Goal: Transaction & Acquisition: Purchase product/service

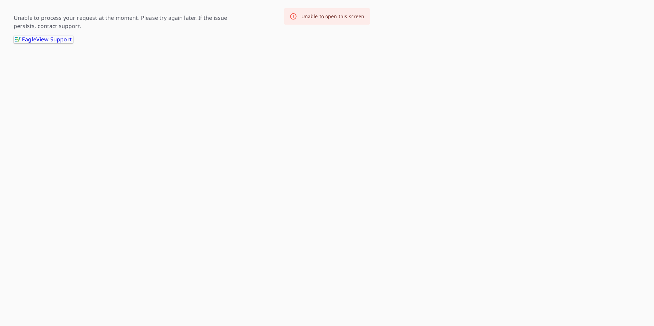
click at [68, 18] on p "Unable to process your request at the moment. Please try again later. If the is…" at bounding box center [130, 22] width 233 height 16
click at [59, 41] on link ".favicon_svg__cls-1{fill:#8ccc4c}.favicon_svg__cls-2{fill:#0098c5} EagleView Su…" at bounding box center [44, 40] width 60 height 8
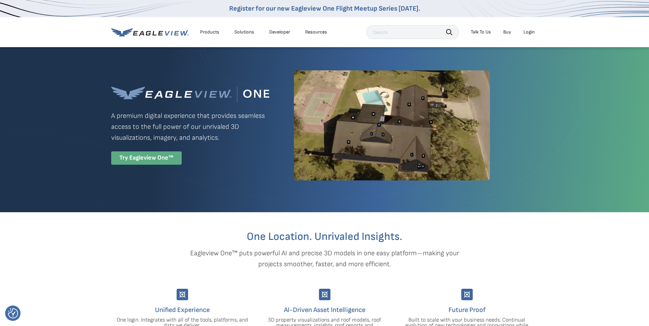
click at [171, 154] on div "Try Eagleview One™" at bounding box center [146, 158] width 70 height 13
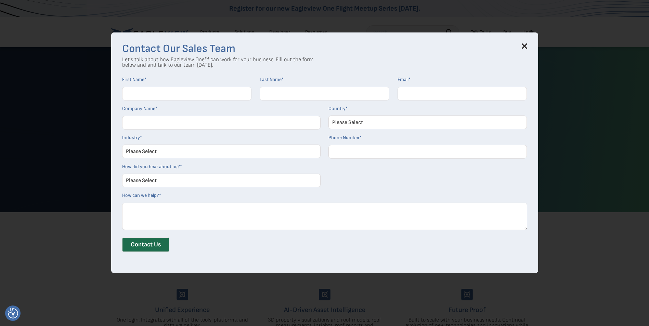
click at [524, 47] on icon at bounding box center [524, 45] width 5 height 5
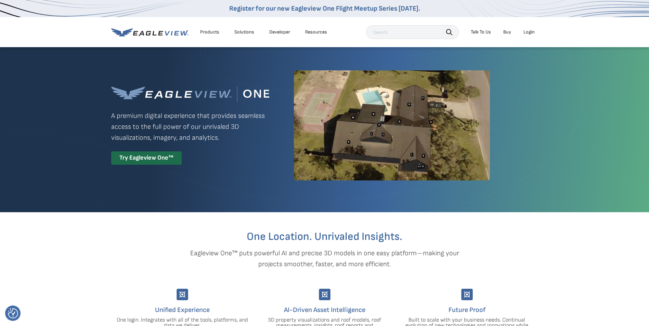
click at [531, 36] on li "Login" at bounding box center [529, 32] width 18 height 10
click at [531, 32] on div "Login" at bounding box center [528, 32] width 11 height 6
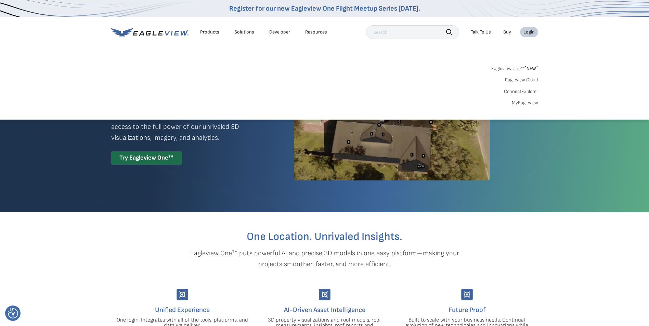
click at [525, 68] on sup "*" at bounding box center [525, 68] width 2 height 6
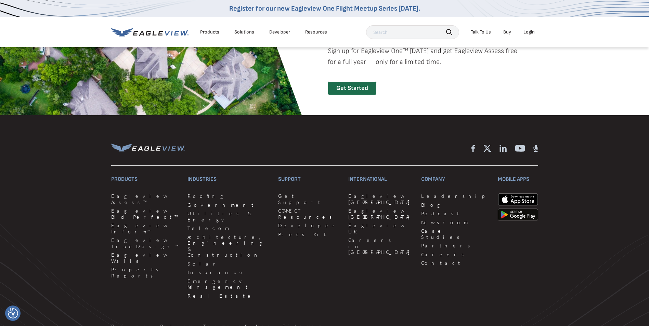
scroll to position [1614, 0]
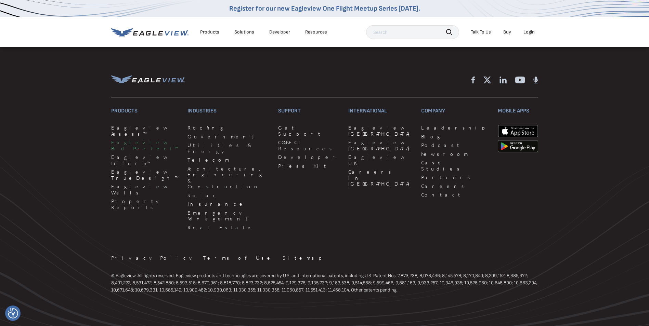
click at [148, 140] on link "Eagleview Bid Perfect™" at bounding box center [145, 146] width 68 height 12
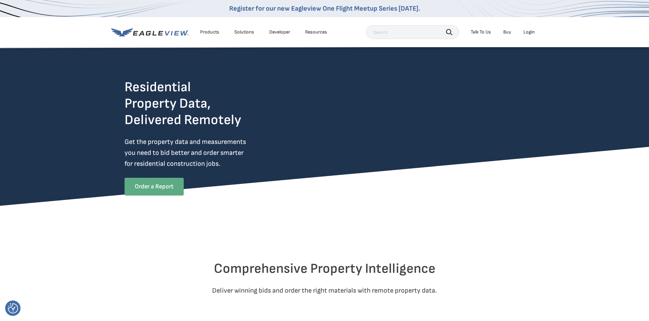
click at [172, 191] on link "Order a Report" at bounding box center [154, 187] width 59 height 18
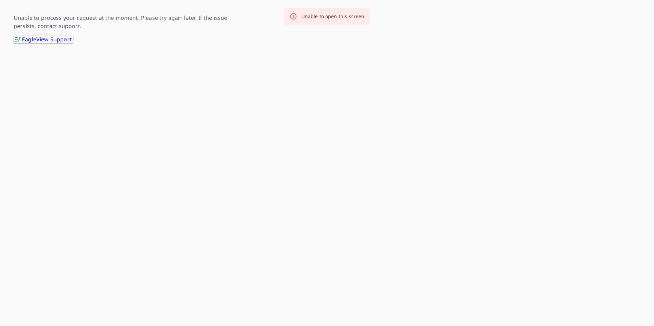
click at [5, 11] on div "Unable to process your request at the moment. Please try again later. If the is…" at bounding box center [327, 21] width 654 height 43
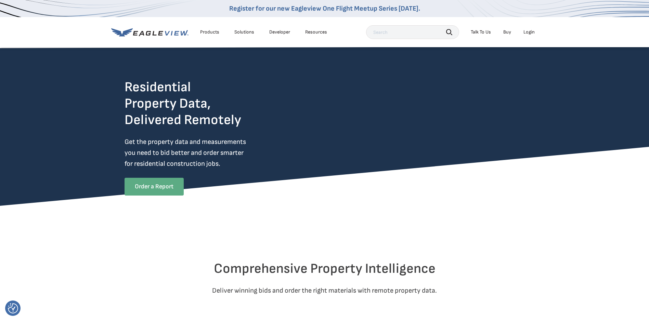
click at [166, 183] on link "Order a Report" at bounding box center [154, 187] width 59 height 18
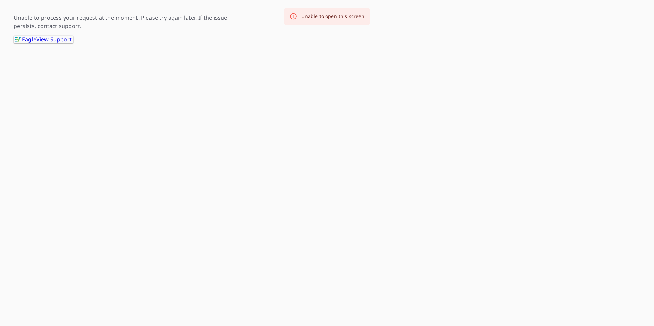
click at [64, 19] on p "Unable to process your request at the moment. Please try again later. If the is…" at bounding box center [130, 22] width 233 height 16
click at [326, 19] on div "Unable to open this screen" at bounding box center [332, 16] width 63 height 7
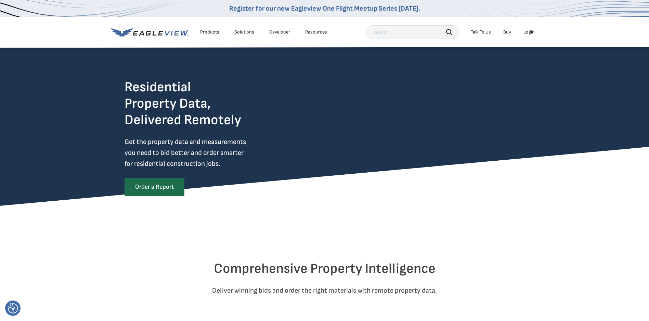
click at [524, 31] on li "Login" at bounding box center [529, 32] width 18 height 10
click at [526, 31] on div "Login" at bounding box center [528, 32] width 11 height 6
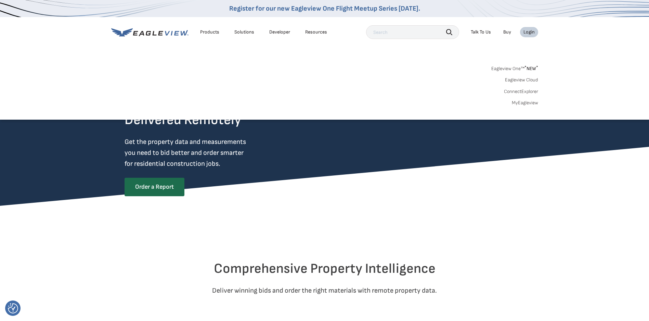
click at [169, 29] on icon at bounding box center [149, 32] width 77 height 9
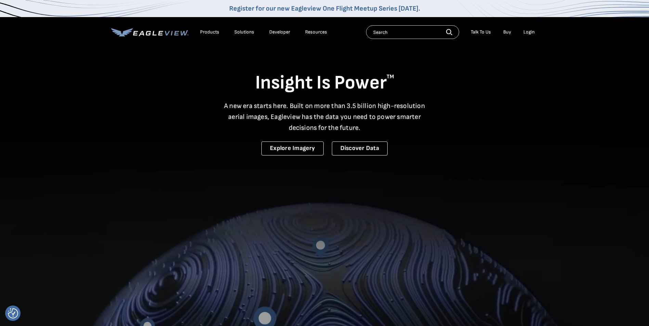
click at [207, 30] on div "Products" at bounding box center [209, 32] width 19 height 6
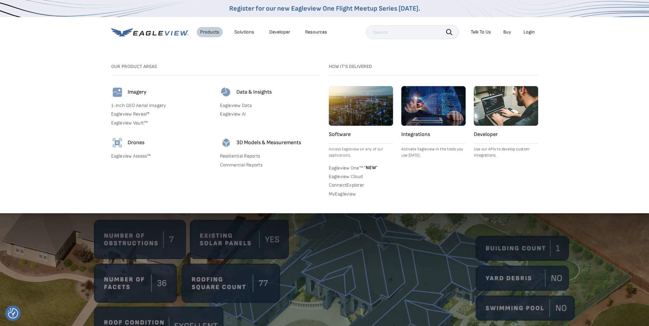
click at [244, 154] on link "Residential Reports" at bounding box center [270, 156] width 101 height 6
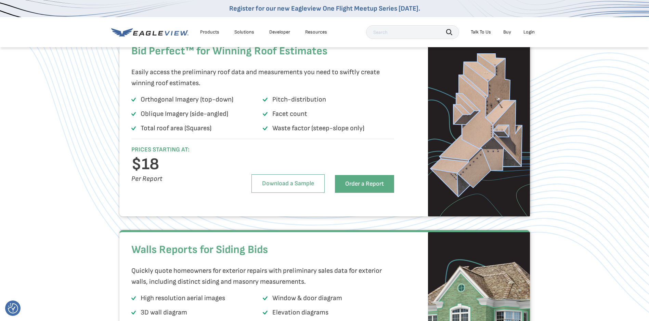
scroll to position [479, 0]
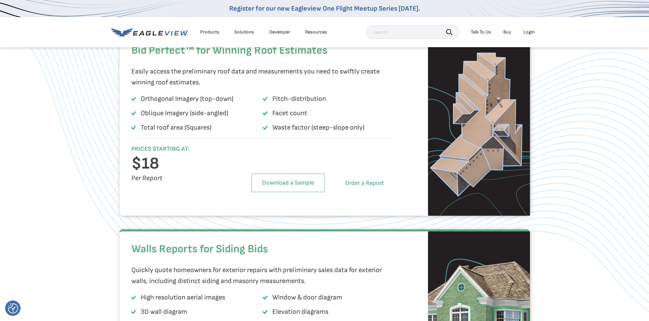
click at [366, 192] on link "Order a Report" at bounding box center [364, 183] width 59 height 18
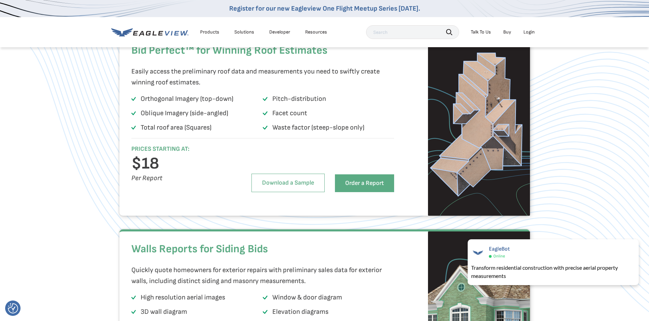
click at [528, 34] on div "Login" at bounding box center [528, 32] width 11 height 6
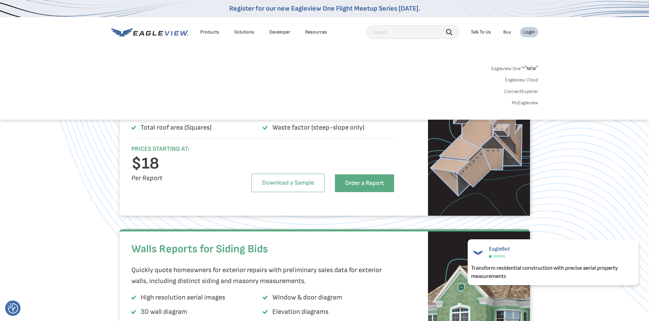
click at [523, 101] on link "MyEagleview" at bounding box center [525, 103] width 26 height 6
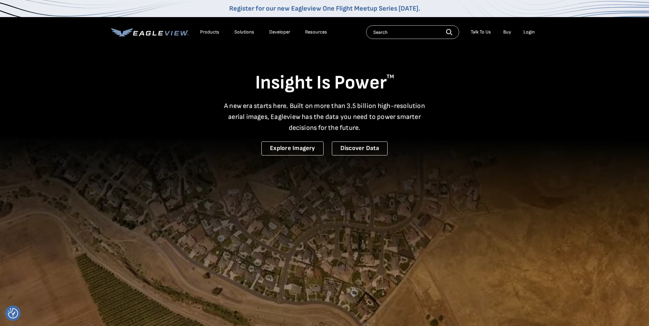
click at [526, 33] on div "Login" at bounding box center [528, 32] width 11 height 6
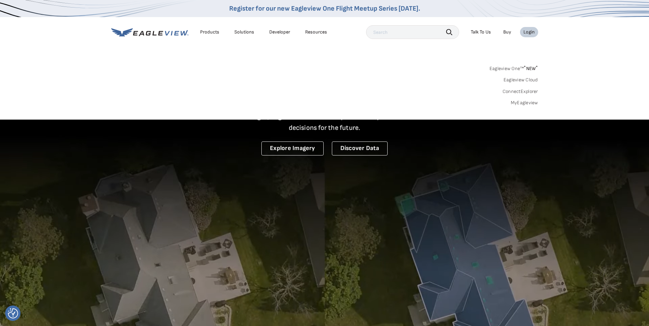
click at [520, 102] on link "MyEagleview" at bounding box center [524, 103] width 27 height 6
